Goal: Task Accomplishment & Management: Manage account settings

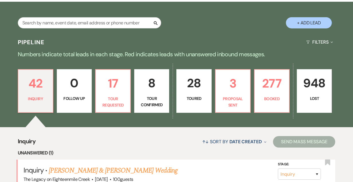
scroll to position [107, 0]
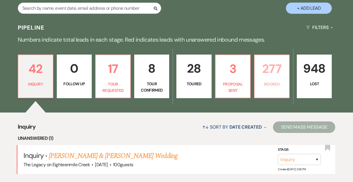
click at [269, 76] on p "277" at bounding box center [272, 68] width 28 height 19
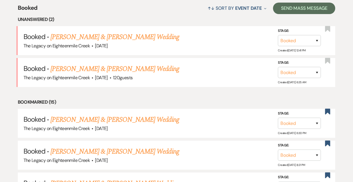
scroll to position [232, 0]
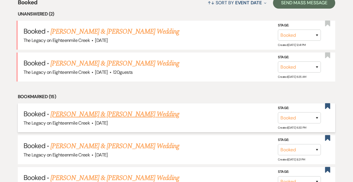
click at [148, 114] on link "[PERSON_NAME] & [PERSON_NAME] Wedding" at bounding box center [115, 114] width 129 height 10
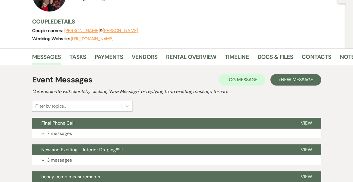
scroll to position [54, 0]
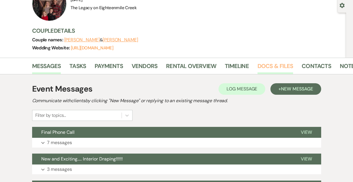
click at [268, 66] on link "Docs & Files" at bounding box center [276, 67] width 36 height 13
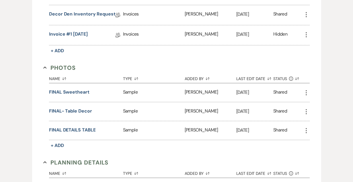
scroll to position [307, 0]
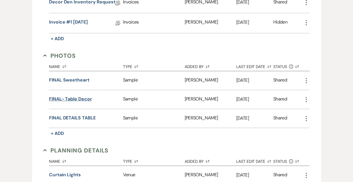
click at [67, 96] on button "FINAL- Table decor" at bounding box center [70, 99] width 43 height 7
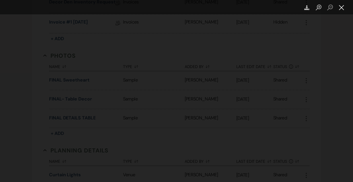
click at [344, 10] on button "Close lightbox" at bounding box center [341, 8] width 11 height 10
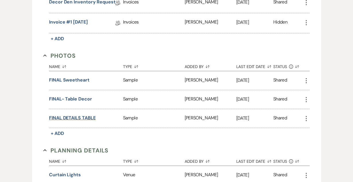
click at [74, 117] on button "FINAL DETAILS TABLE" at bounding box center [72, 118] width 46 height 7
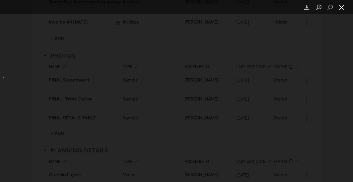
click at [342, 8] on button "Close lightbox" at bounding box center [341, 8] width 11 height 10
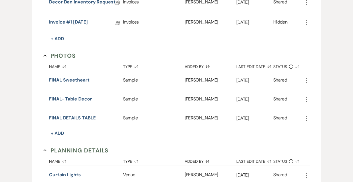
click at [72, 82] on button "FINAL Sweetheart" at bounding box center [69, 80] width 40 height 7
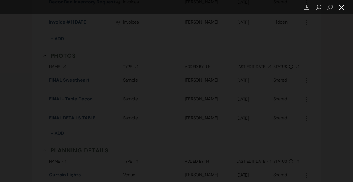
click at [339, 7] on button "Close lightbox" at bounding box center [341, 8] width 11 height 10
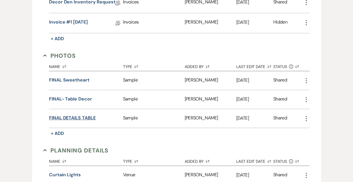
click at [71, 116] on button "FINAL DETAILS TABLE" at bounding box center [72, 118] width 46 height 7
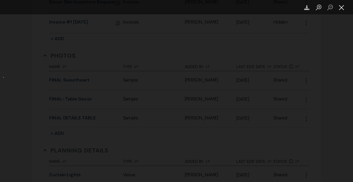
click at [341, 6] on button "Close lightbox" at bounding box center [341, 8] width 11 height 10
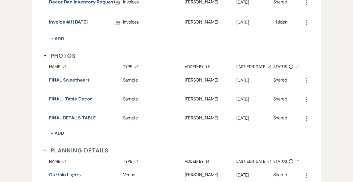
click at [84, 100] on button "FINAL- Table decor" at bounding box center [70, 99] width 43 height 7
